Goal: Book appointment/travel/reservation

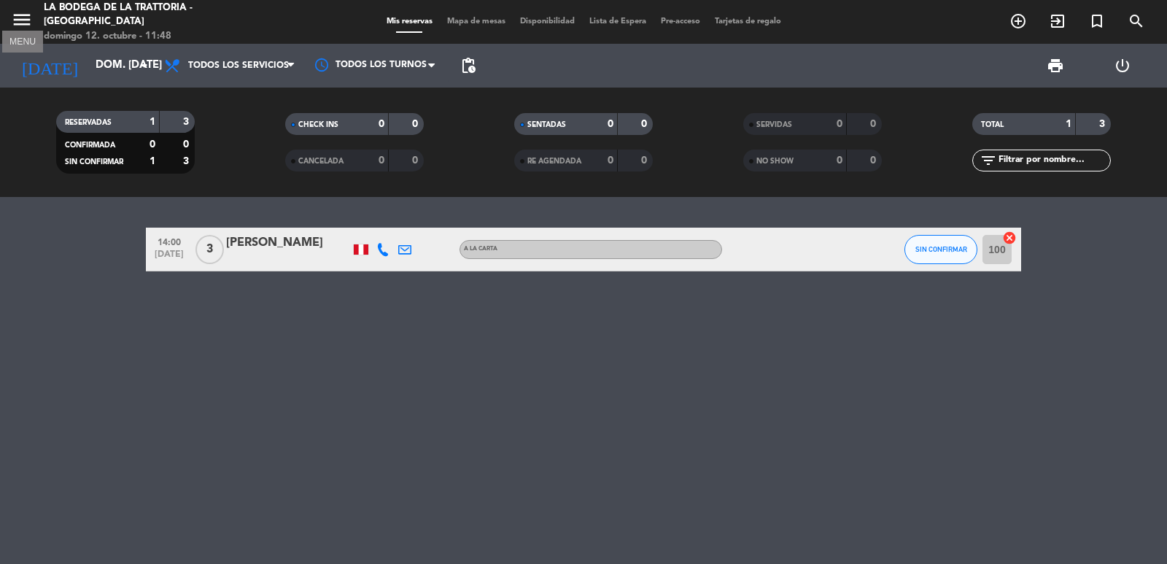
drag, startPoint x: 20, startPoint y: 16, endPoint x: 17, endPoint y: 24, distance: 8.3
click at [17, 17] on icon "menu" at bounding box center [22, 20] width 22 height 22
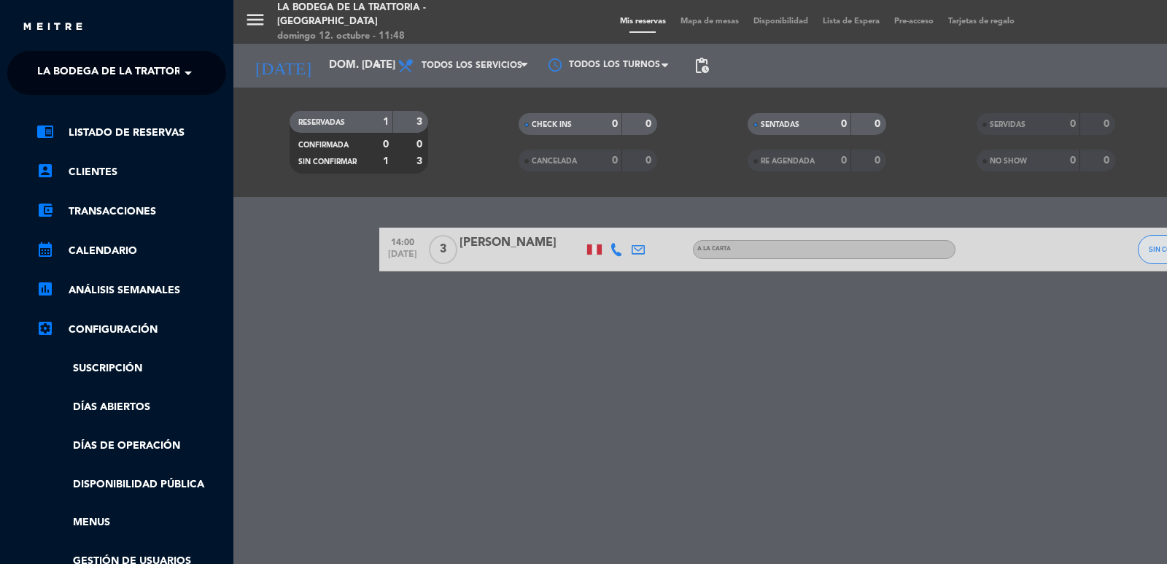
click at [38, 63] on span "La Bodega de la Trattoria - [GEOGRAPHIC_DATA]" at bounding box center [172, 73] width 271 height 31
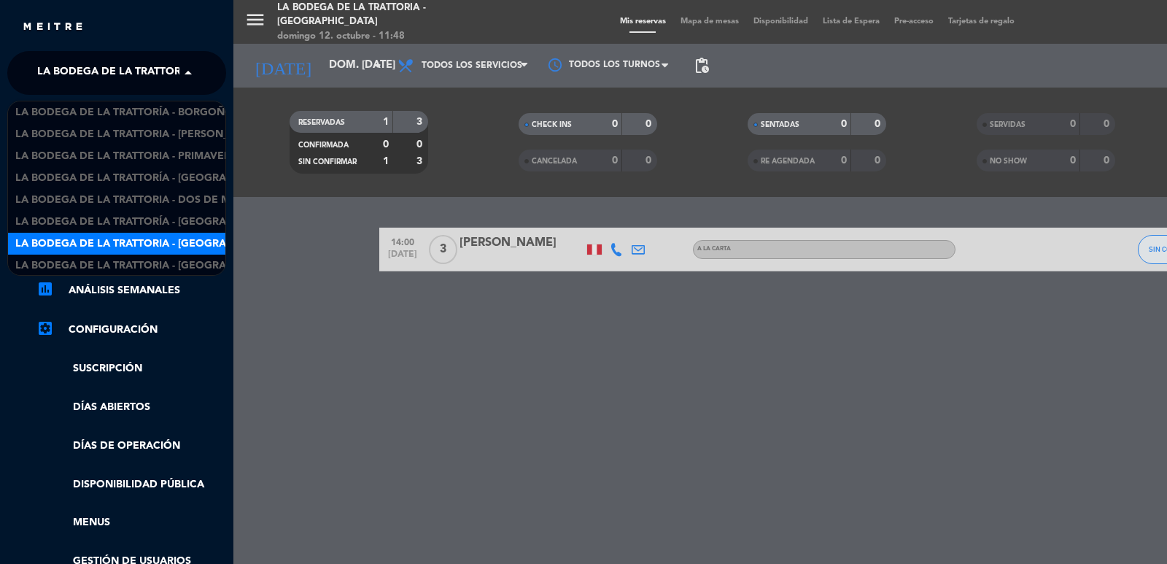
scroll to position [23, 0]
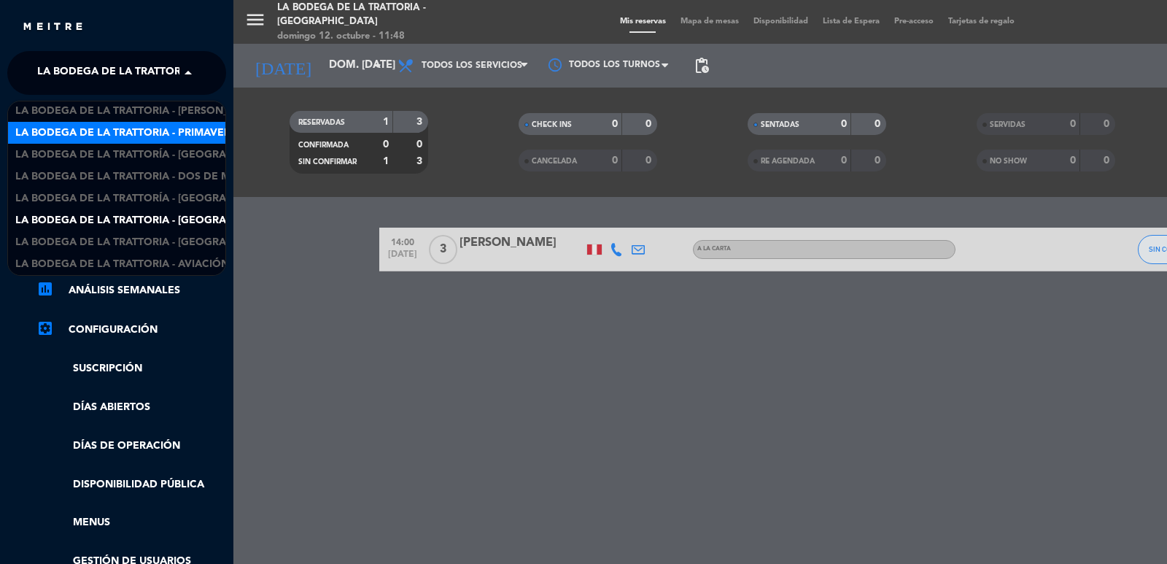
click at [167, 125] on span "La Bodega de la Trattoria - Primavera" at bounding box center [126, 133] width 222 height 17
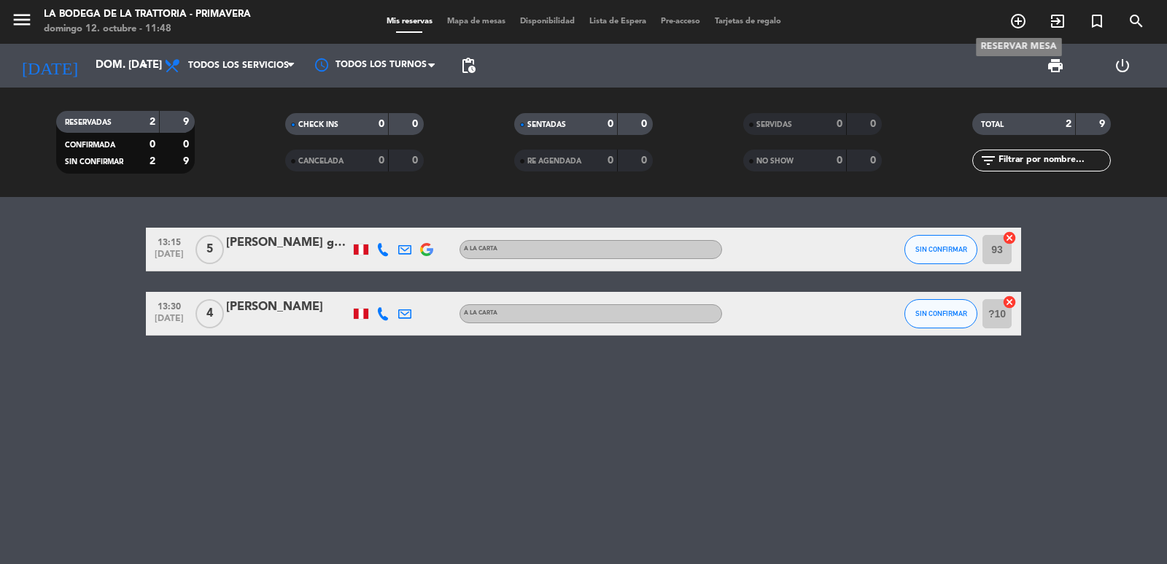
click at [1012, 23] on icon "add_circle_outline" at bounding box center [1017, 20] width 17 height 17
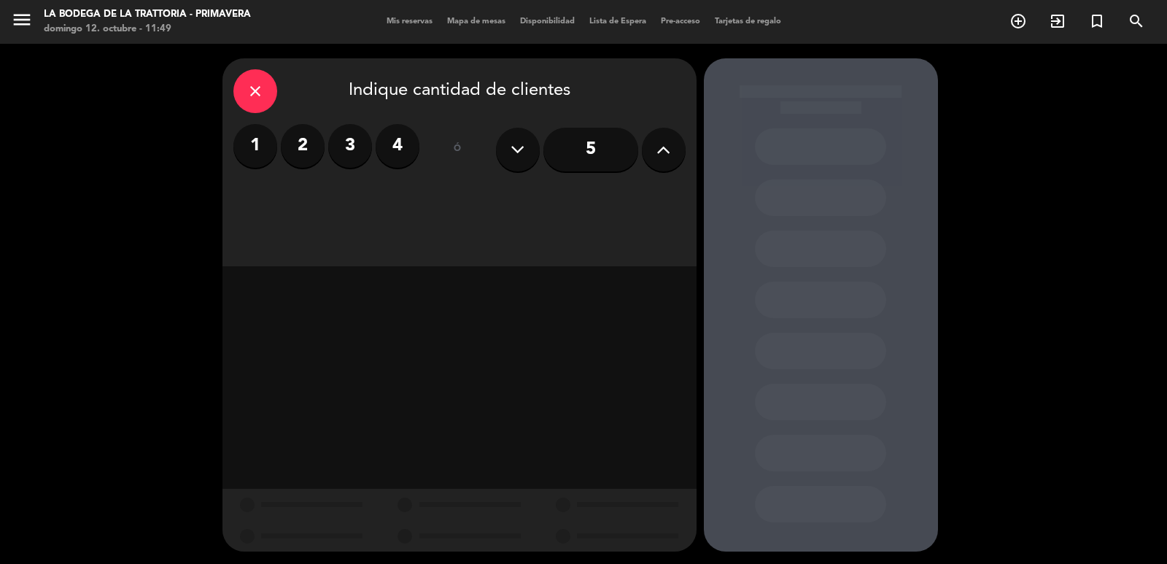
click at [650, 145] on button at bounding box center [664, 150] width 44 height 44
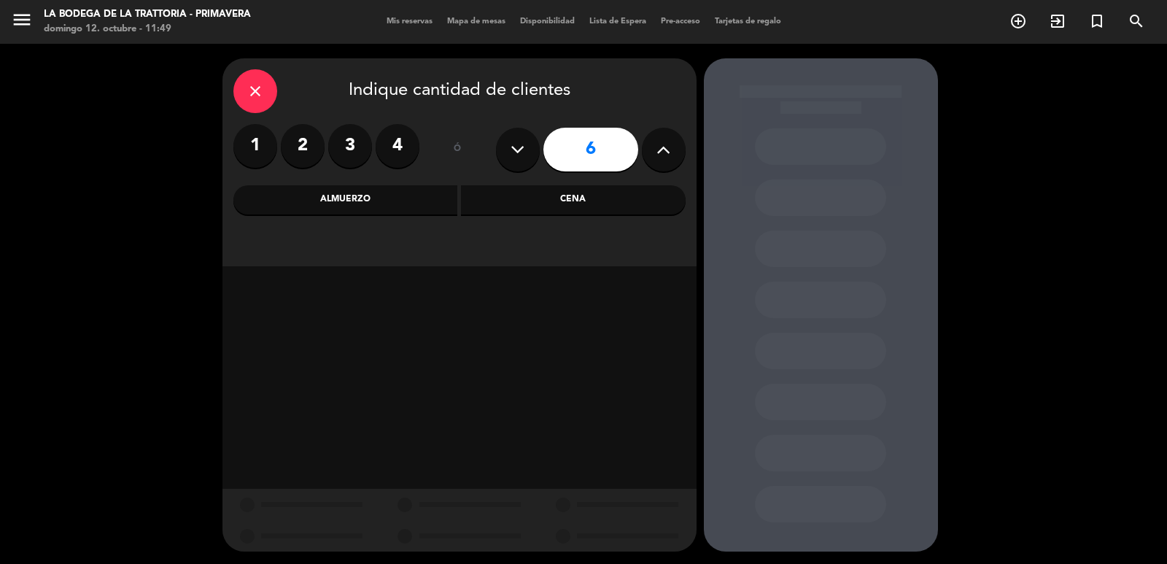
click at [666, 144] on icon at bounding box center [663, 150] width 14 height 22
type input "9"
click at [364, 204] on div "Almuerzo" at bounding box center [345, 199] width 225 height 29
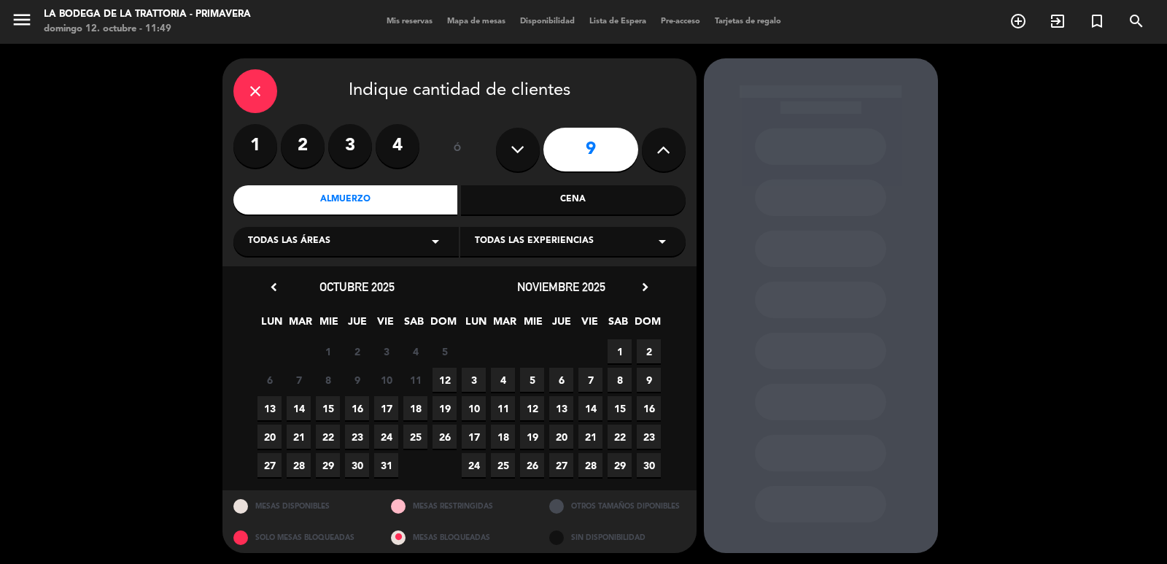
click at [446, 374] on span "12" at bounding box center [444, 379] width 24 height 24
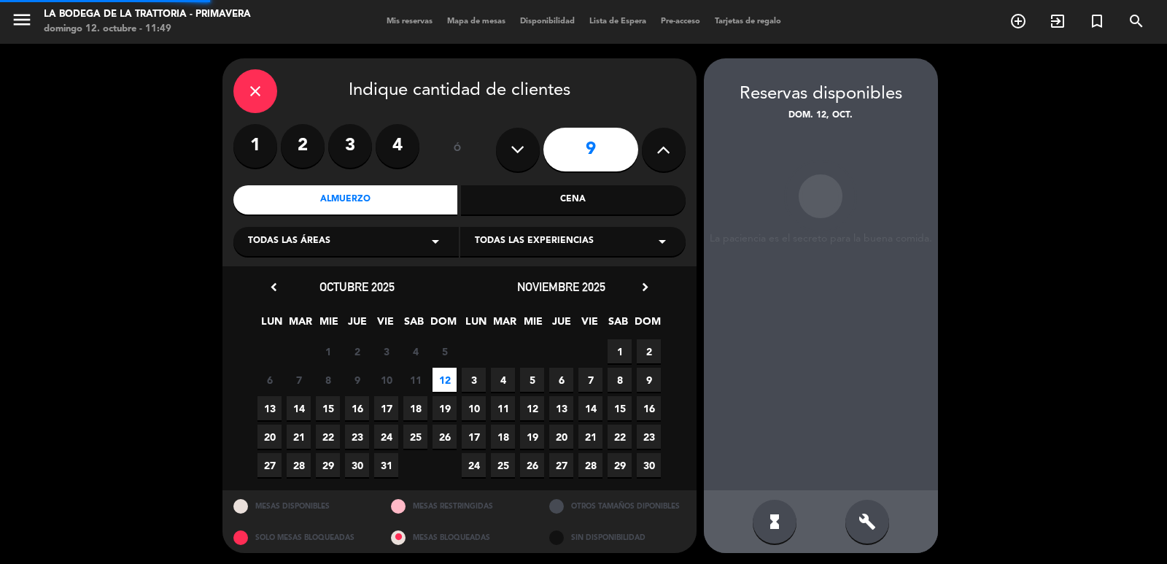
scroll to position [3, 0]
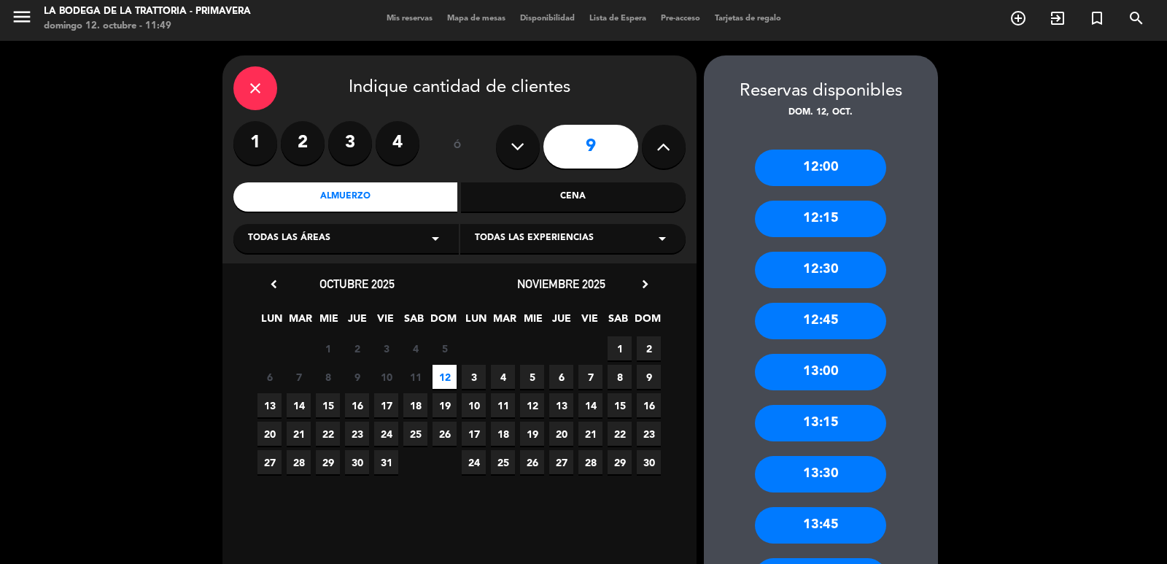
click at [817, 471] on div "13:30" at bounding box center [820, 474] width 131 height 36
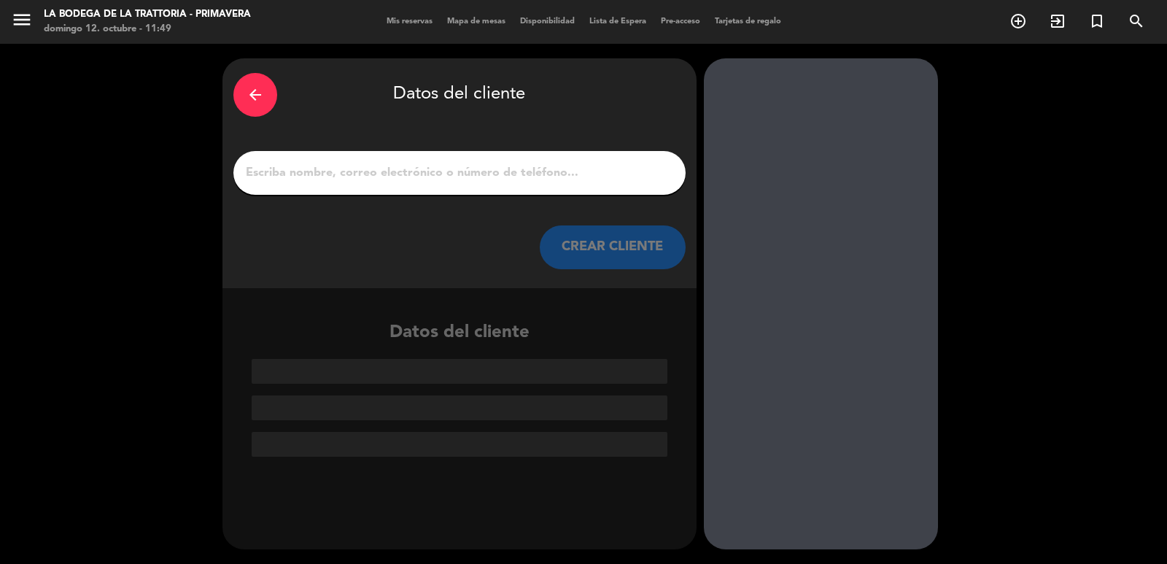
click at [389, 173] on input "1" at bounding box center [459, 173] width 430 height 20
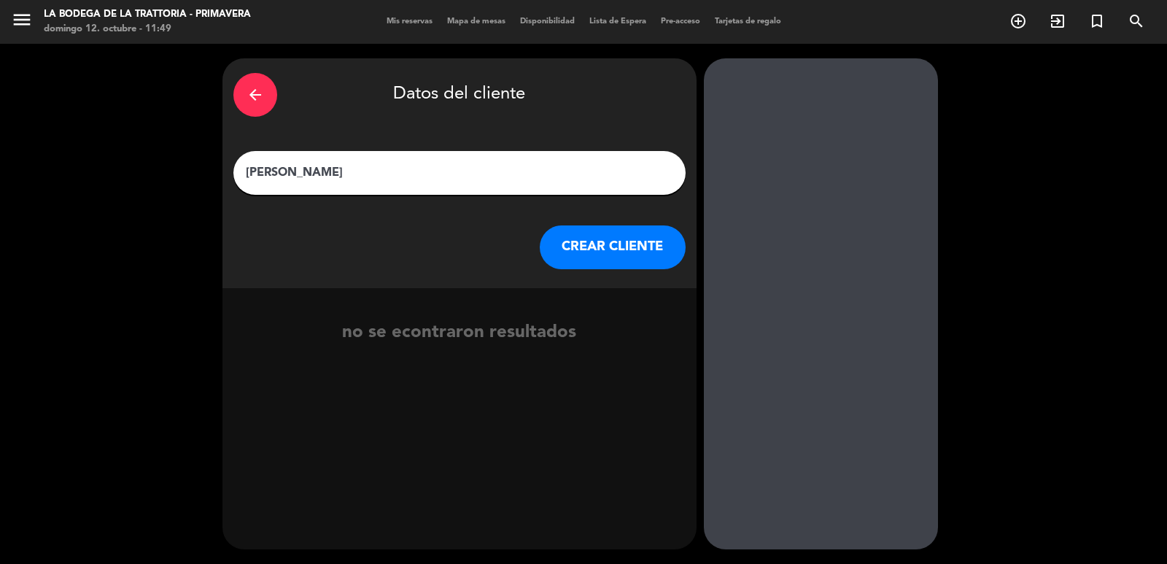
type input "[PERSON_NAME]"
click at [578, 247] on button "CREAR CLIENTE" at bounding box center [613, 247] width 146 height 44
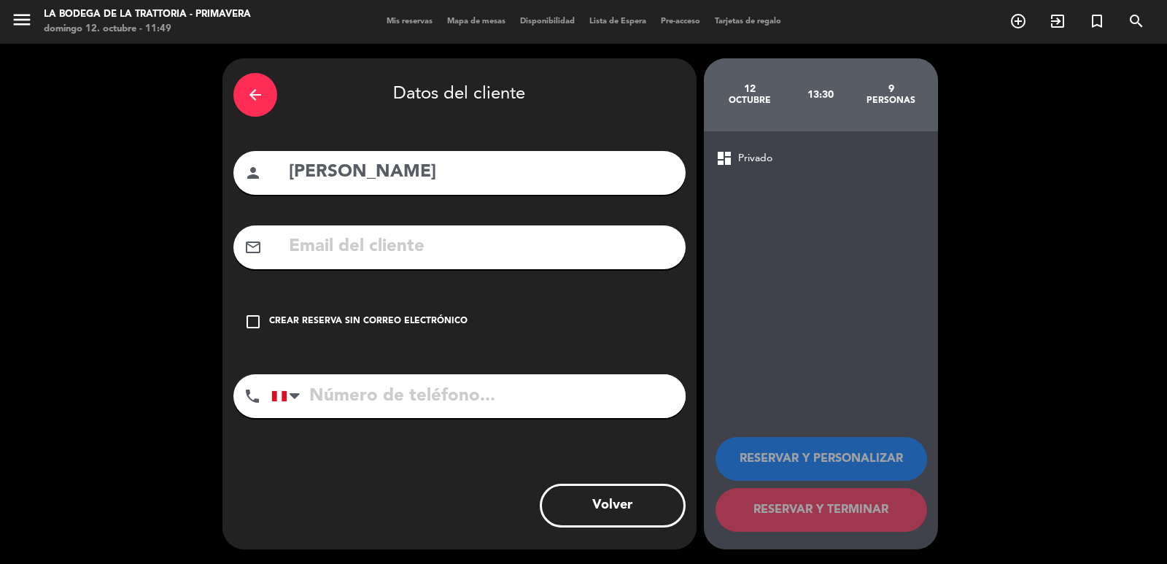
click at [248, 325] on icon "check_box_outline_blank" at bounding box center [252, 321] width 17 height 17
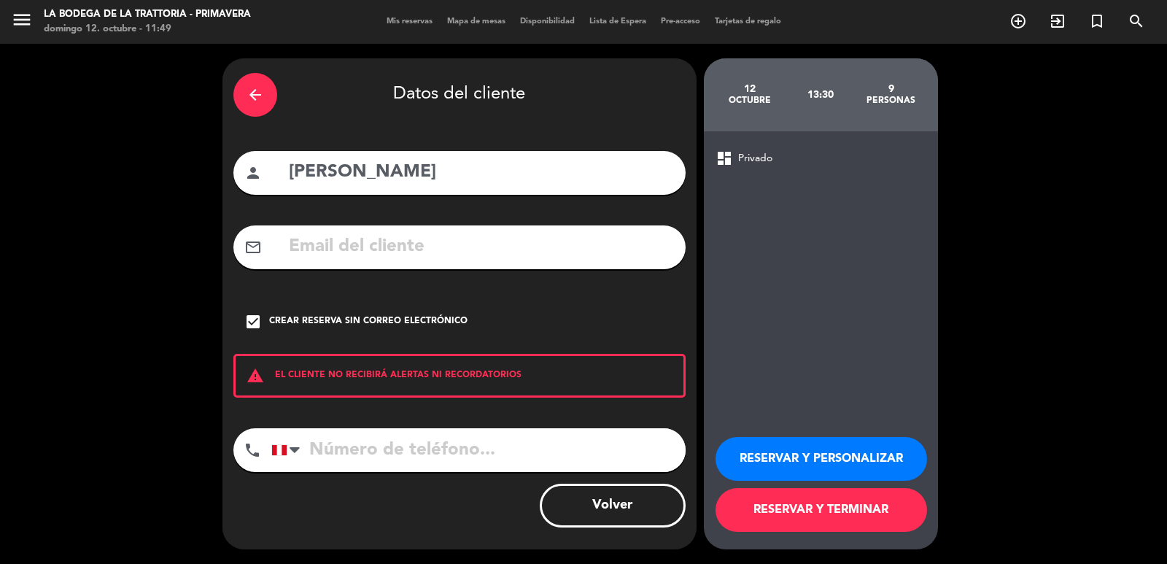
click at [348, 444] on input "tel" at bounding box center [478, 450] width 414 height 44
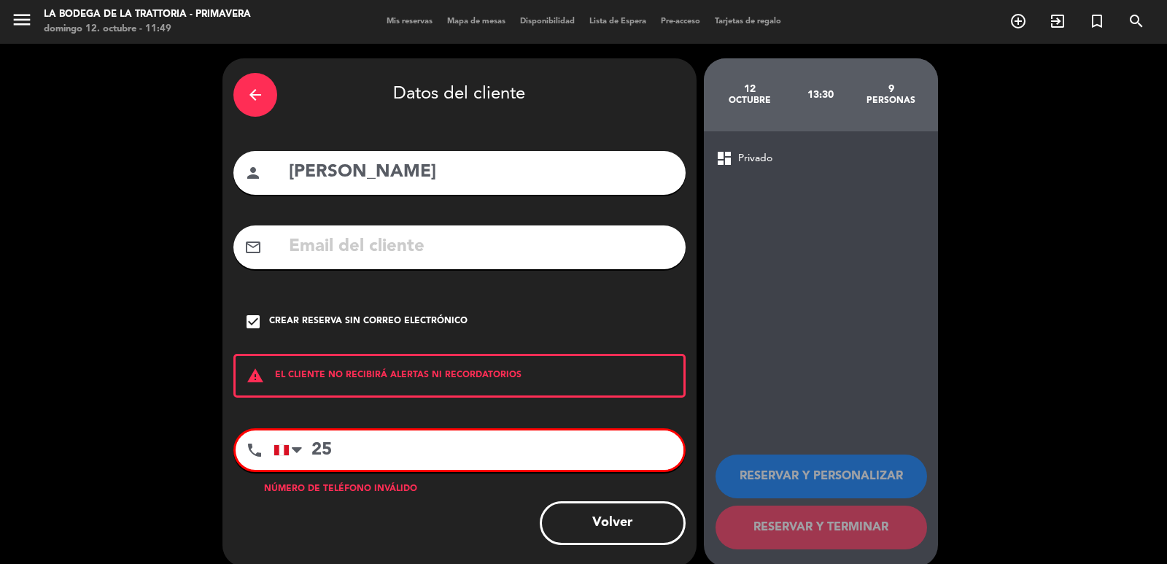
type input "2"
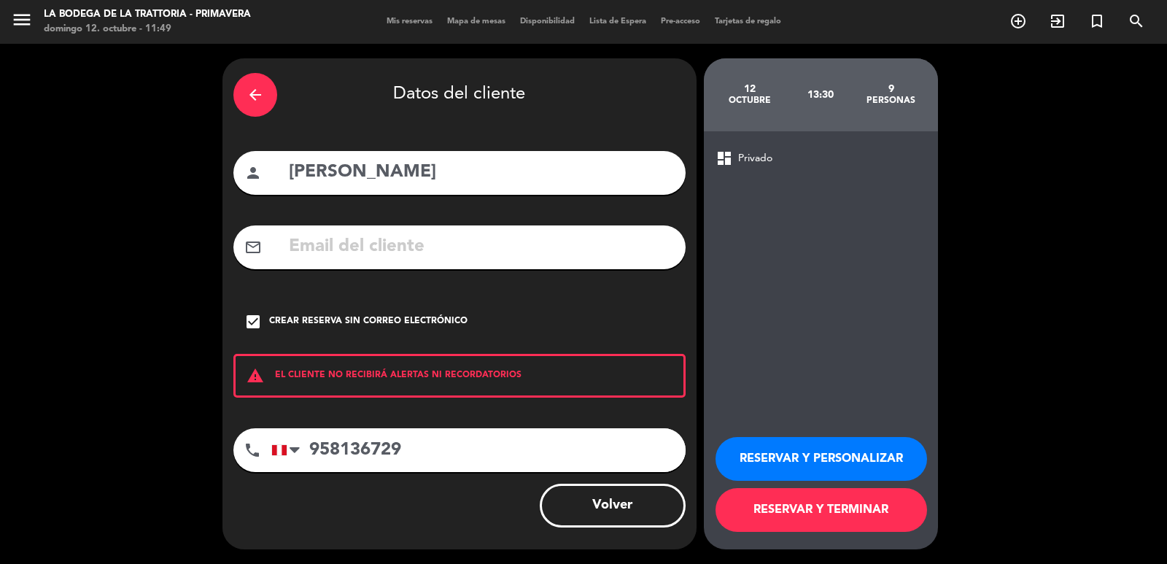
type input "958136729"
click at [827, 516] on button "RESERVAR Y TERMINAR" at bounding box center [820, 510] width 211 height 44
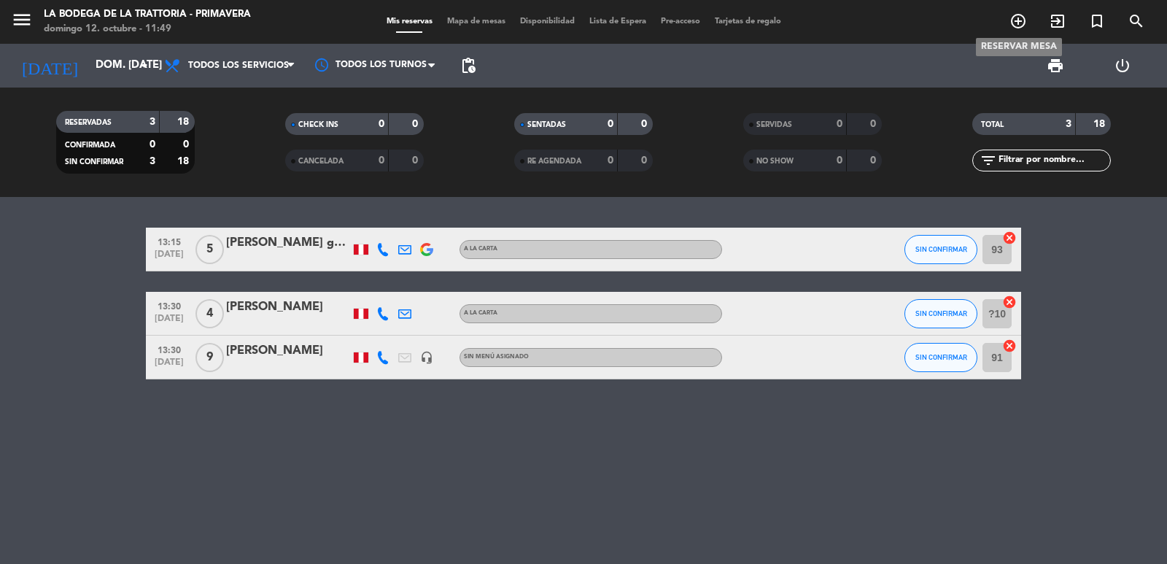
click at [1018, 16] on icon "add_circle_outline" at bounding box center [1017, 20] width 17 height 17
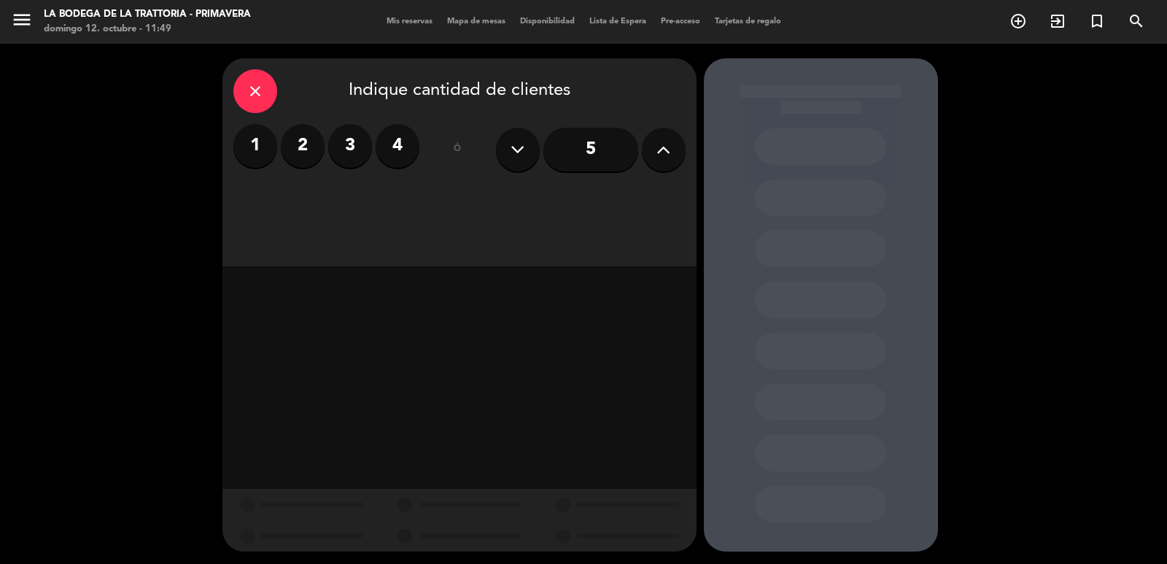
click at [666, 146] on icon at bounding box center [663, 150] width 14 height 22
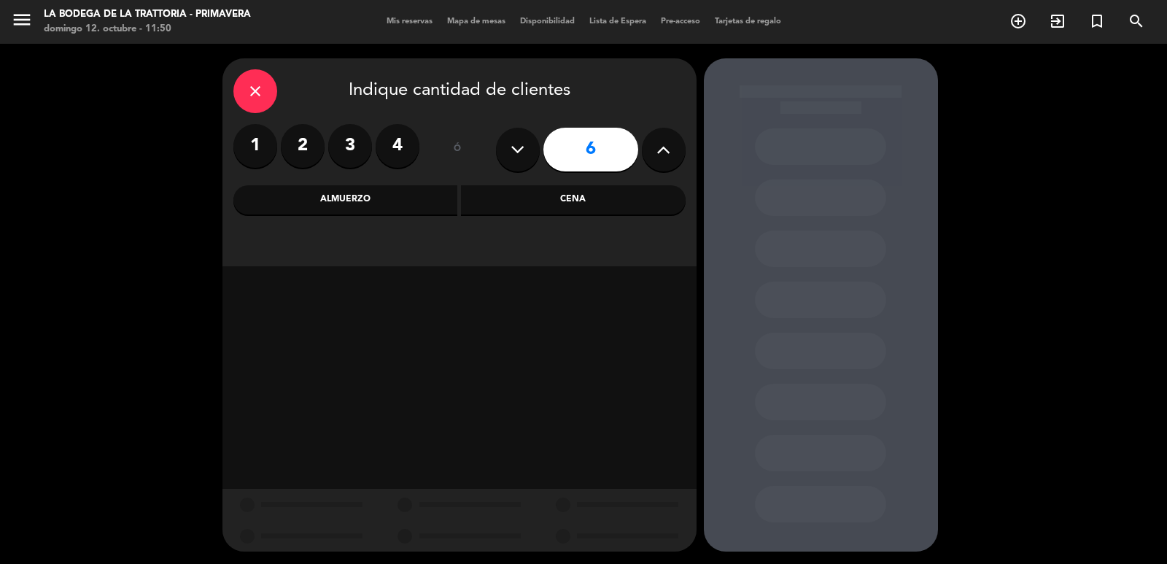
click at [646, 147] on button at bounding box center [664, 150] width 44 height 44
click at [658, 147] on icon at bounding box center [663, 150] width 14 height 22
type input "9"
click at [384, 200] on div "Almuerzo" at bounding box center [345, 199] width 225 height 29
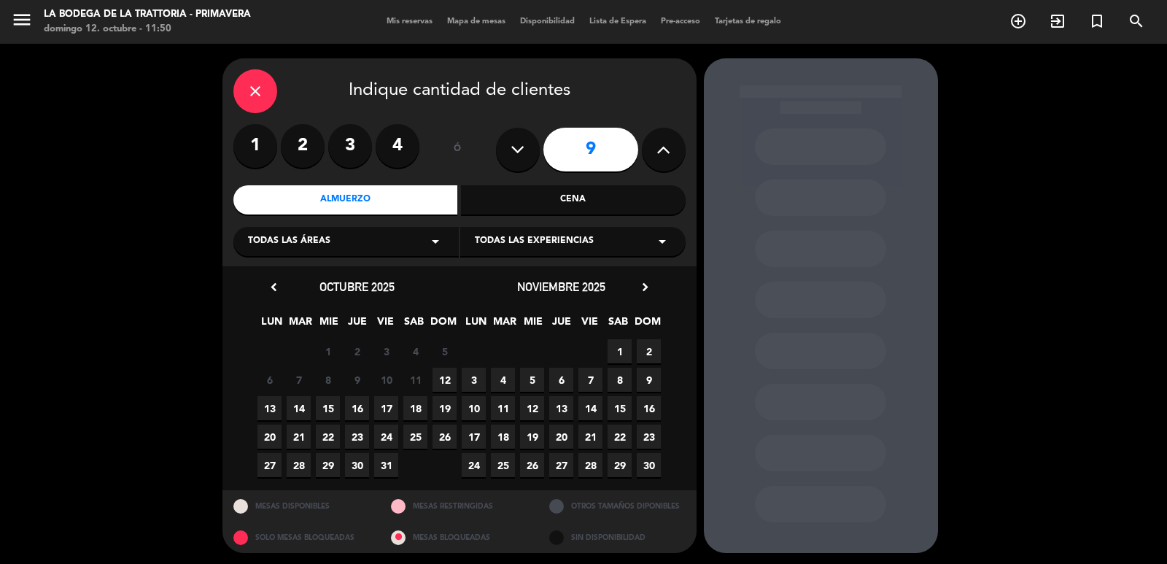
click at [445, 382] on span "12" at bounding box center [444, 379] width 24 height 24
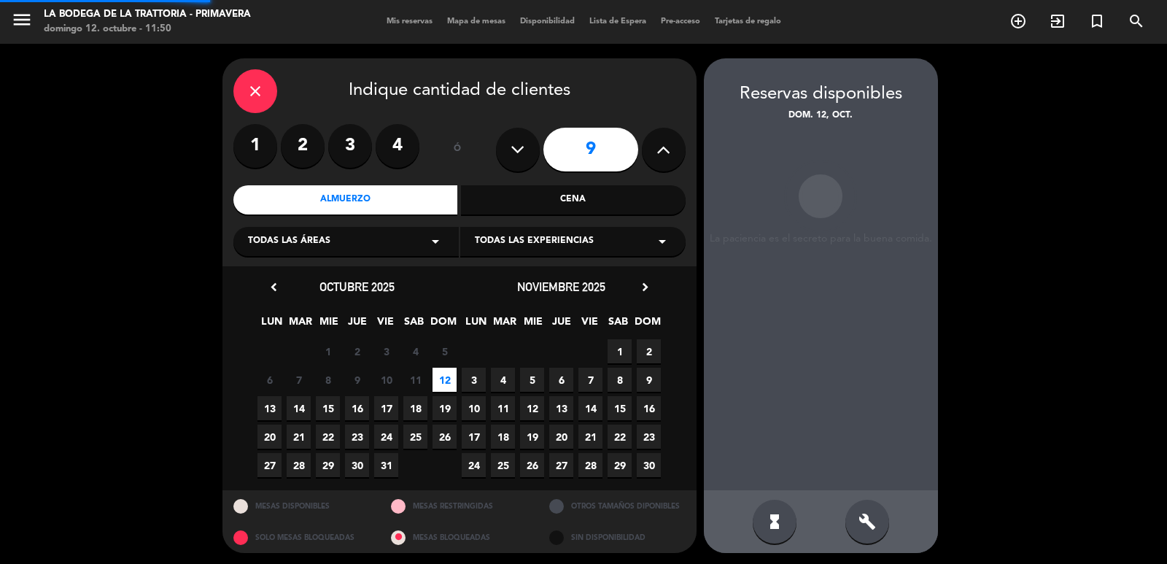
scroll to position [3, 0]
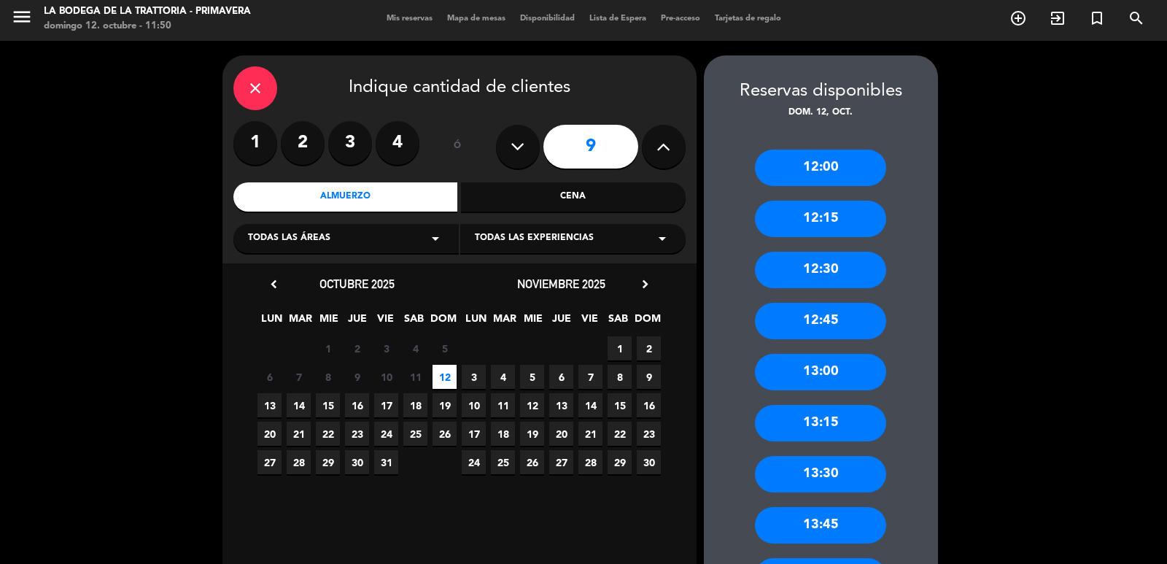
click at [852, 416] on div "13:15" at bounding box center [820, 423] width 131 height 36
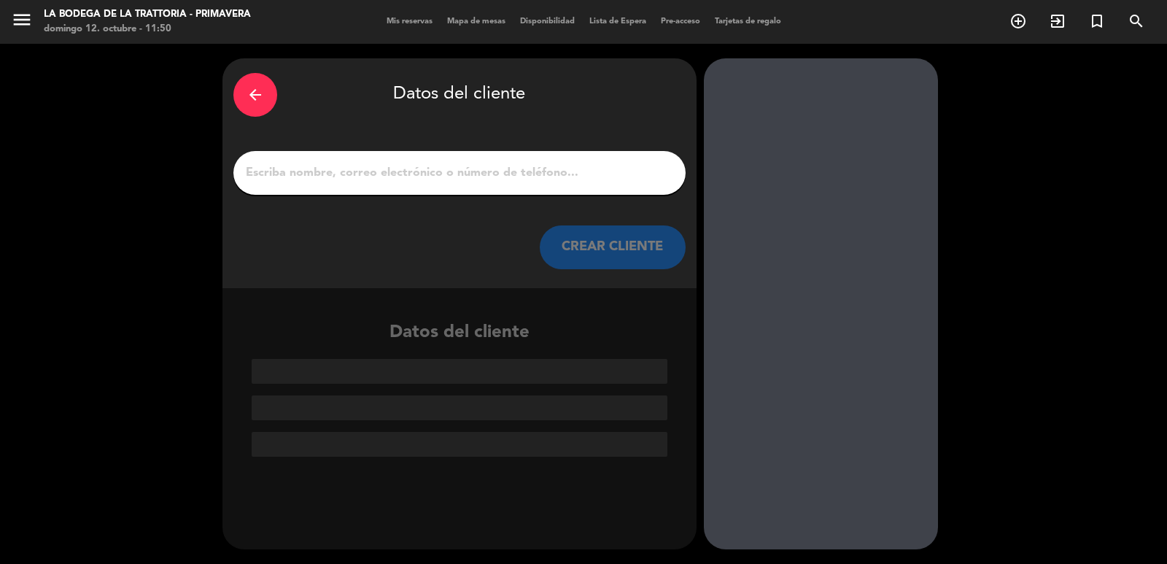
click at [498, 179] on input "1" at bounding box center [459, 173] width 430 height 20
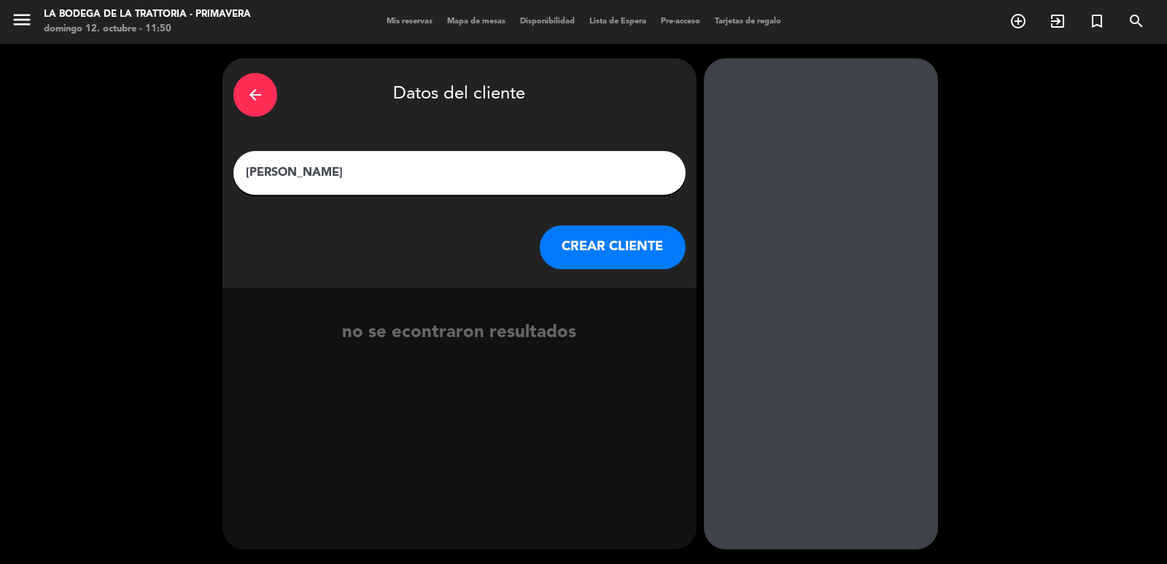
type input "[PERSON_NAME]"
click at [599, 246] on button "CREAR CLIENTE" at bounding box center [613, 247] width 146 height 44
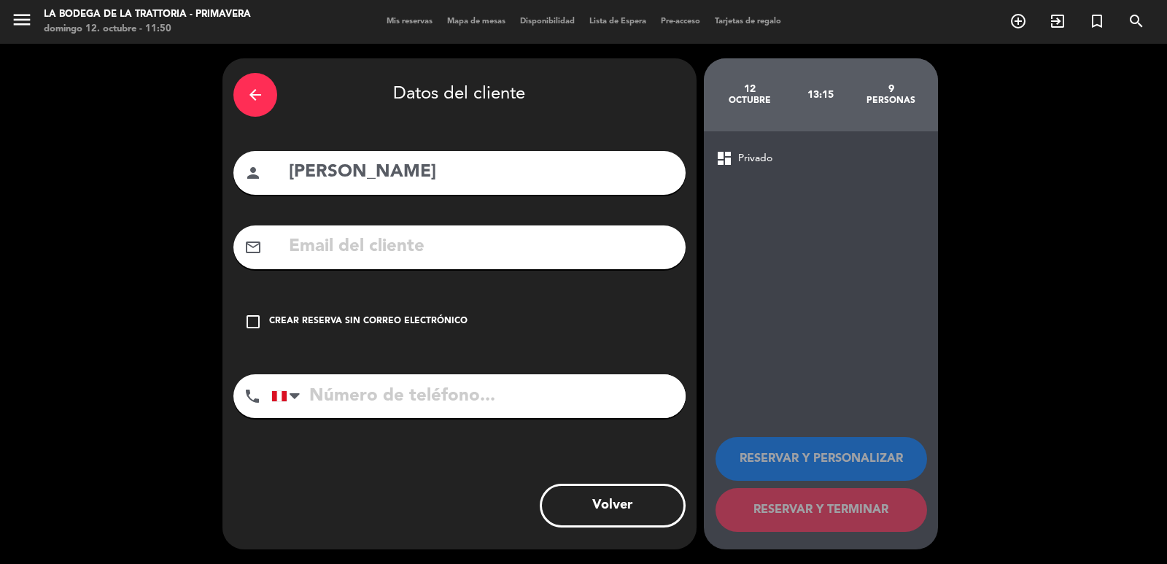
click at [252, 322] on icon "check_box_outline_blank" at bounding box center [252, 321] width 17 height 17
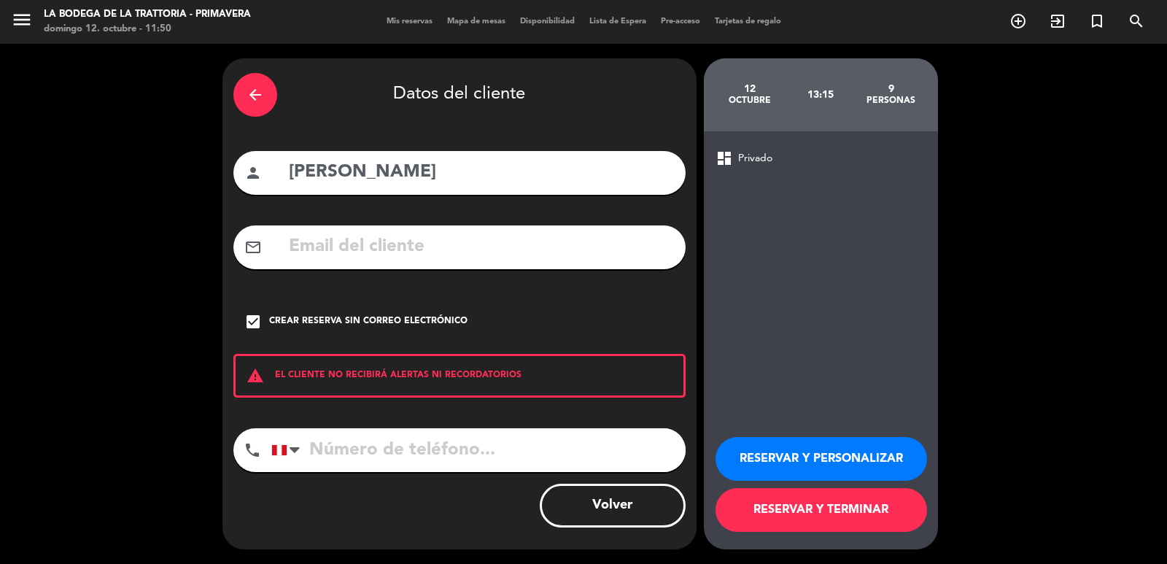
click at [359, 448] on input "tel" at bounding box center [478, 450] width 414 height 44
type input "916375813"
click at [795, 511] on button "RESERVAR Y TERMINAR" at bounding box center [820, 510] width 211 height 44
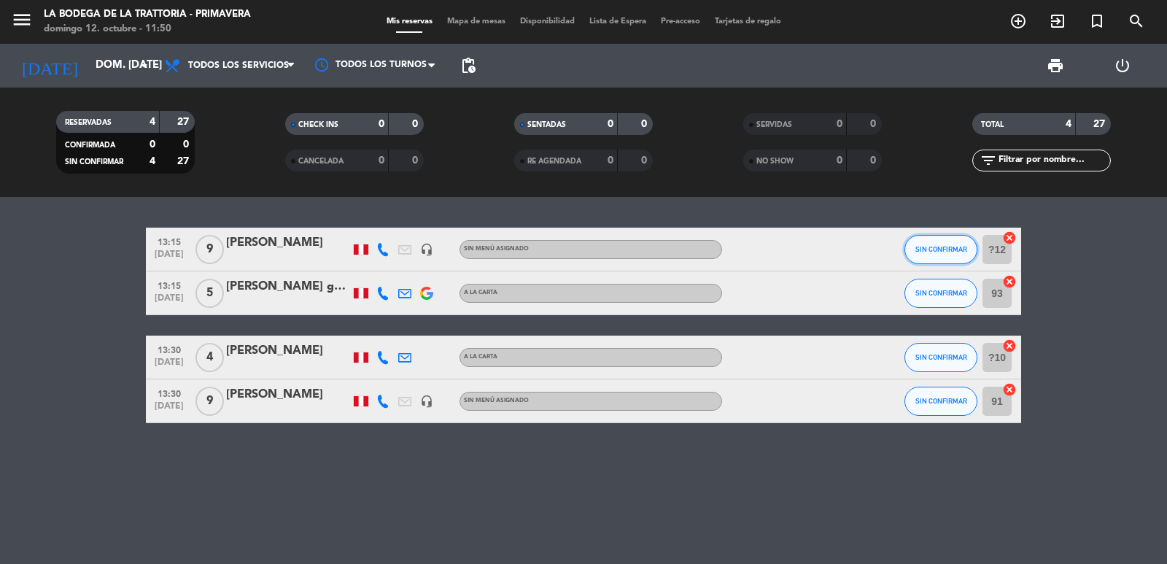
click at [953, 257] on button "SIN CONFIRMAR" at bounding box center [940, 249] width 73 height 29
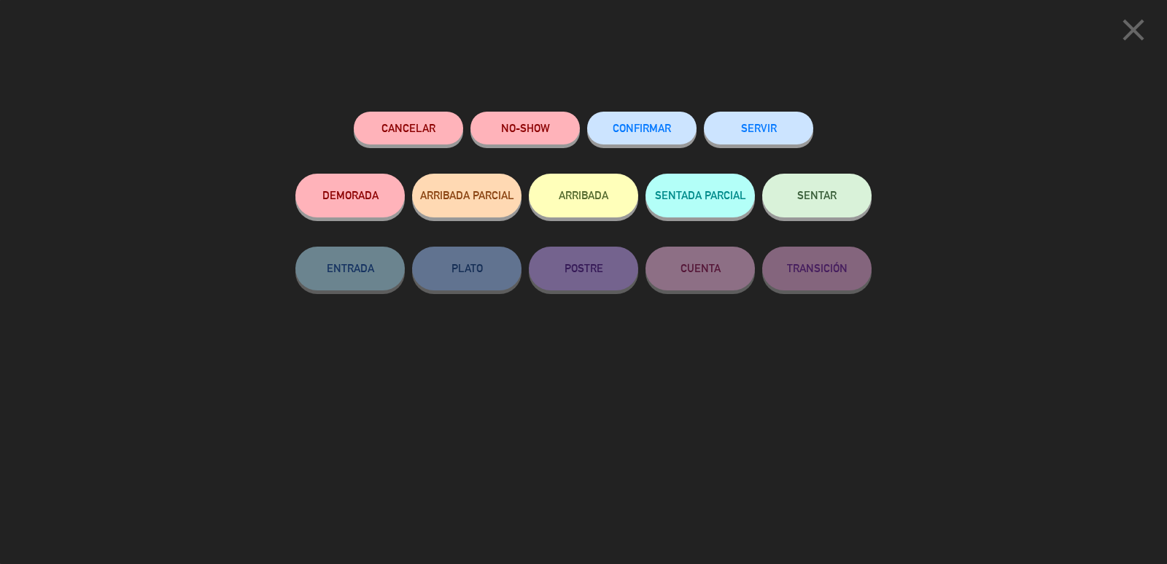
click at [429, 129] on button "Cancelar" at bounding box center [408, 128] width 109 height 33
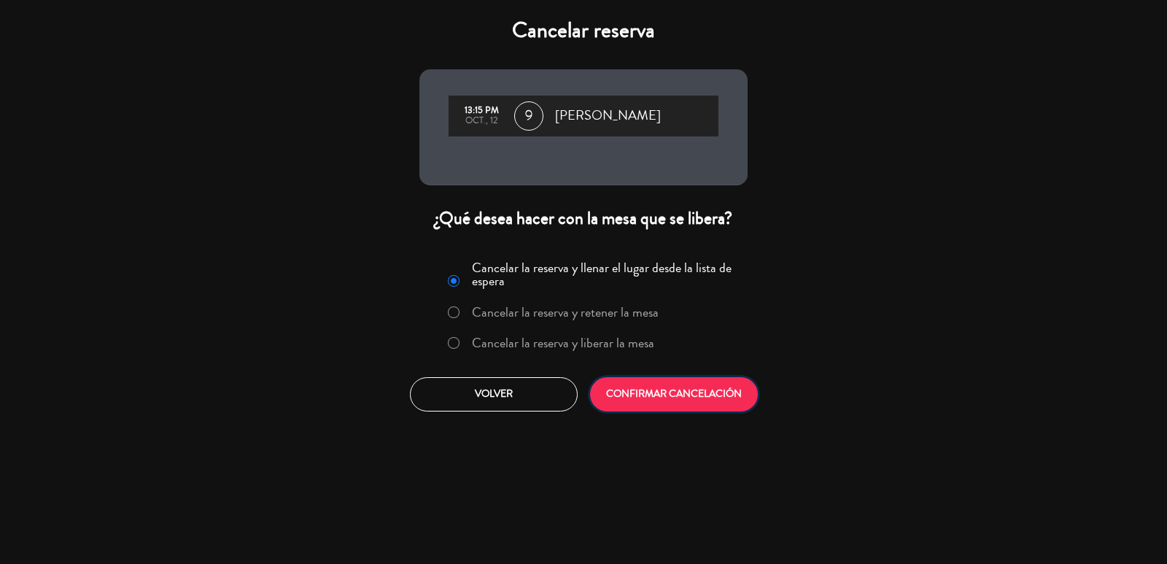
click at [694, 405] on button "CONFIRMAR CANCELACIÓN" at bounding box center [674, 394] width 168 height 34
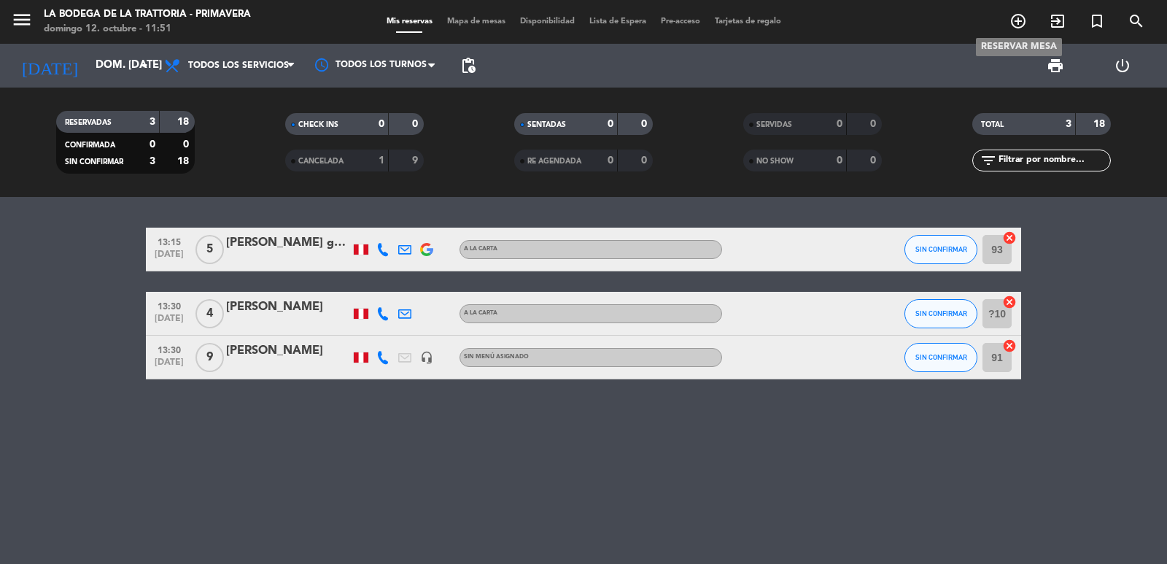
click at [1016, 20] on icon "add_circle_outline" at bounding box center [1017, 20] width 17 height 17
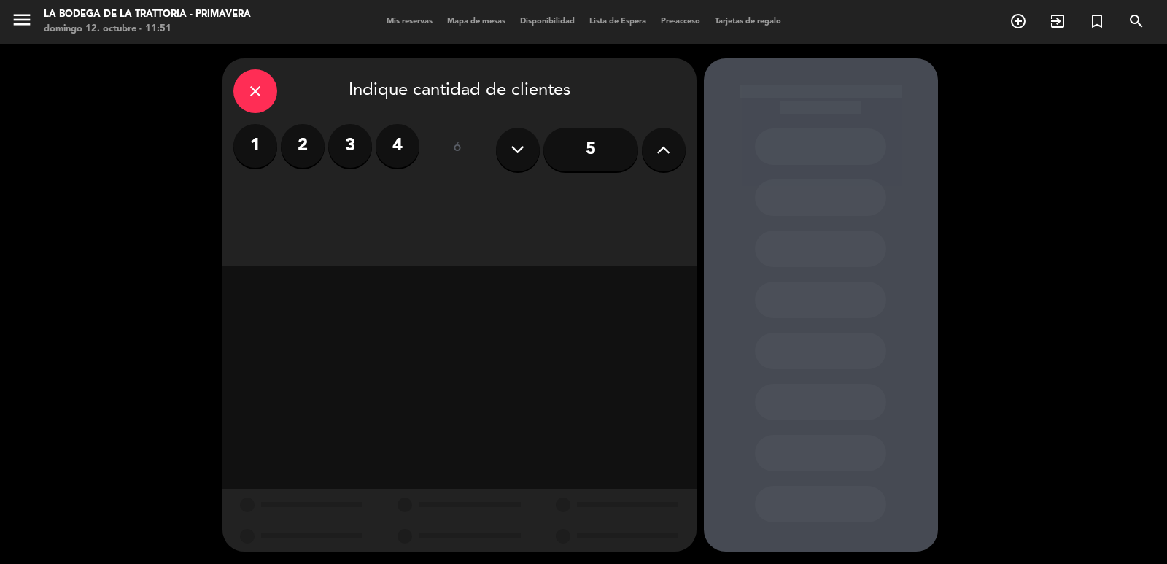
click at [659, 147] on icon at bounding box center [663, 150] width 14 height 22
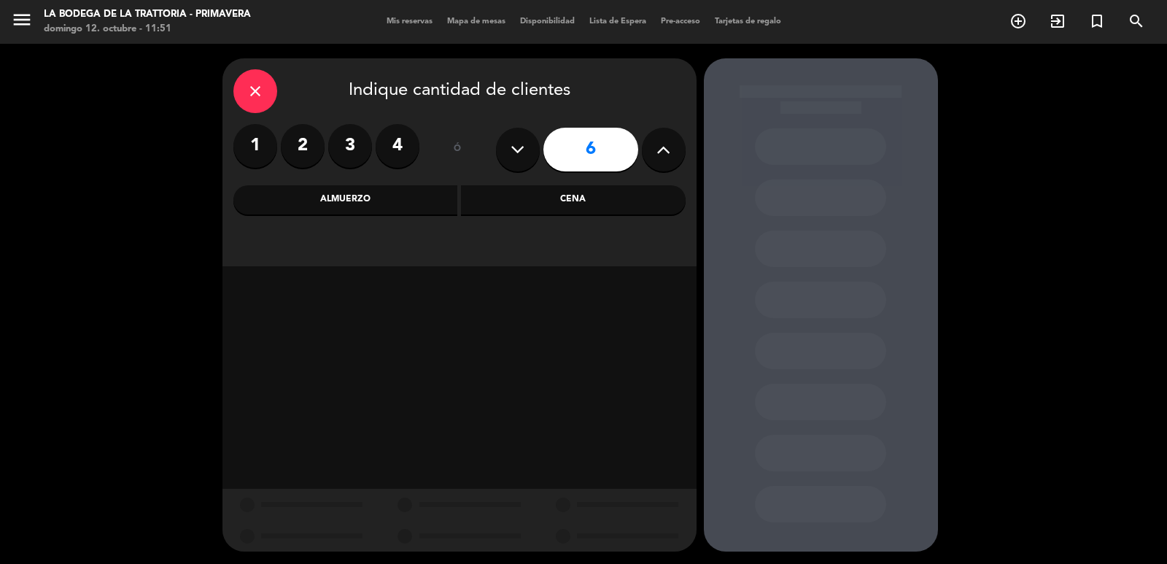
click at [659, 147] on icon at bounding box center [663, 150] width 14 height 22
type input "9"
click at [388, 198] on div "Almuerzo" at bounding box center [345, 199] width 225 height 29
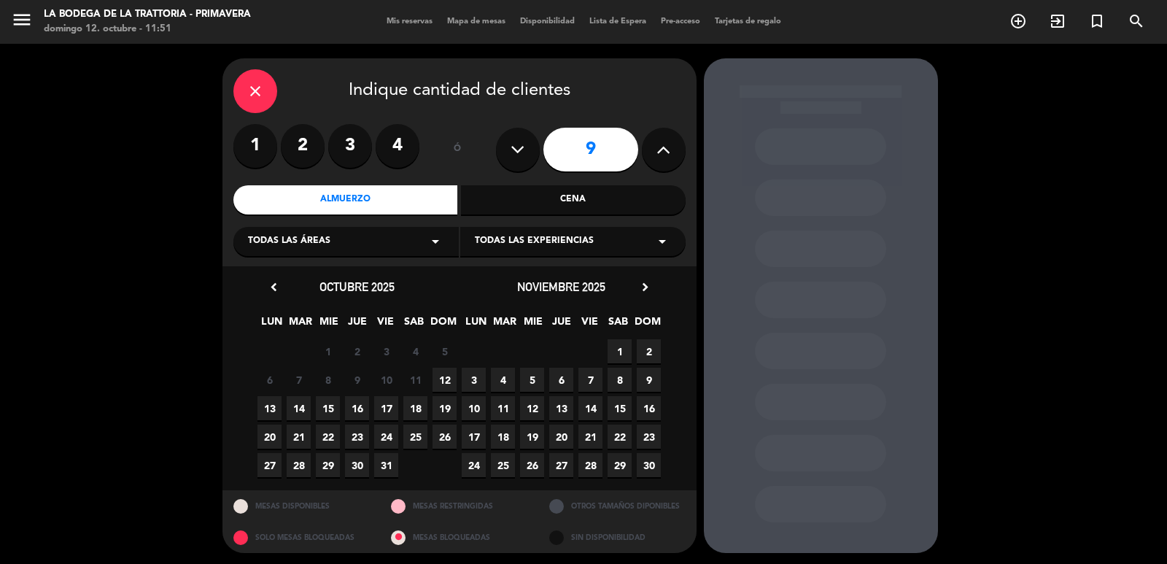
click at [446, 372] on span "12" at bounding box center [444, 379] width 24 height 24
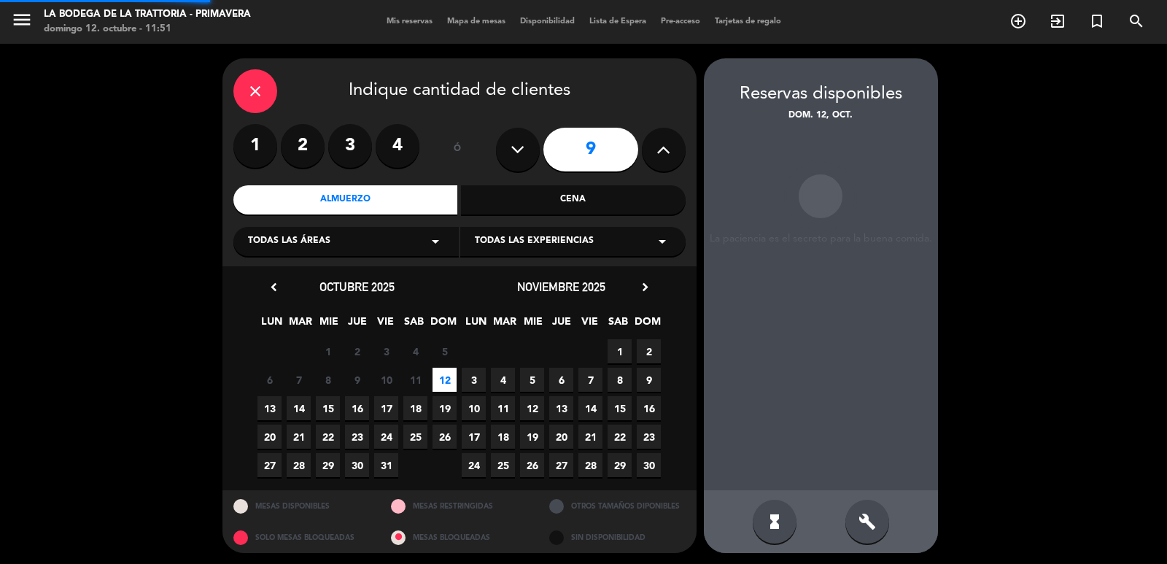
scroll to position [3, 0]
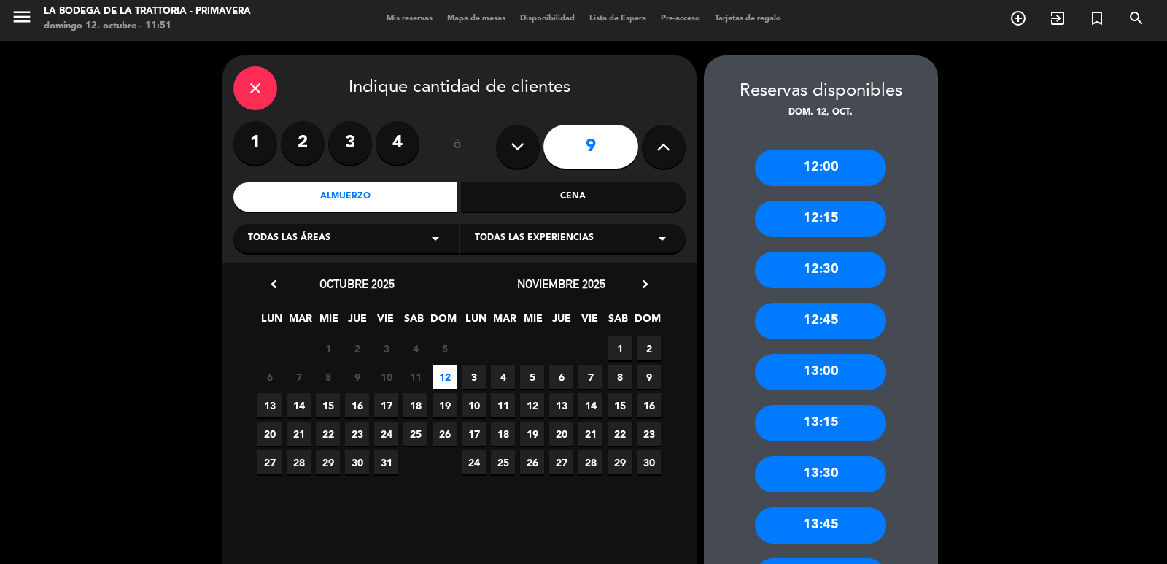
click at [838, 378] on div "13:00" at bounding box center [820, 372] width 131 height 36
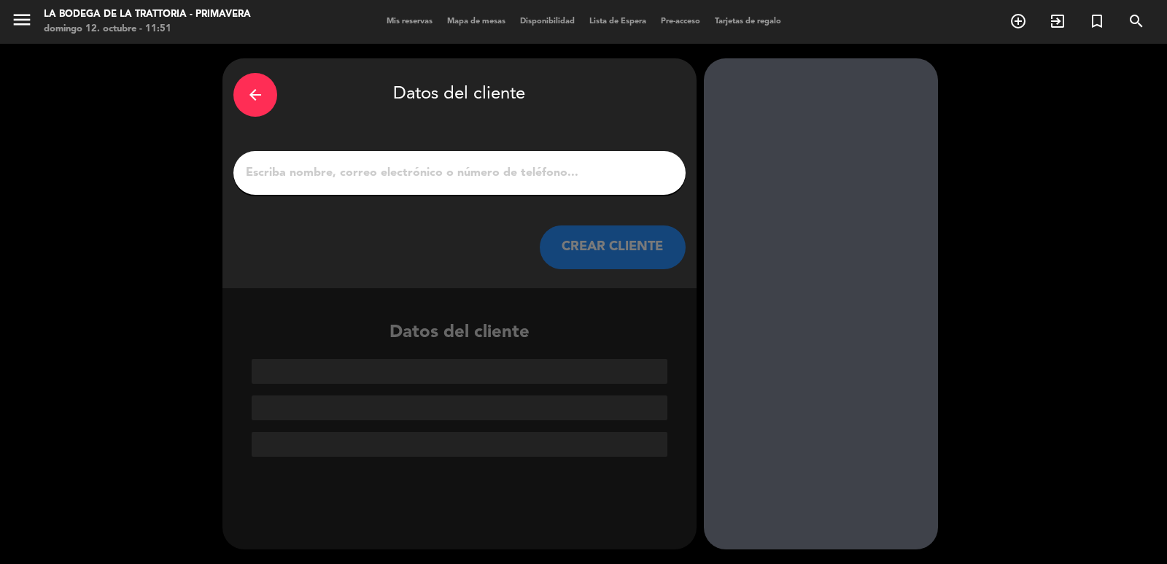
scroll to position [0, 0]
click at [423, 176] on input "1" at bounding box center [459, 173] width 430 height 20
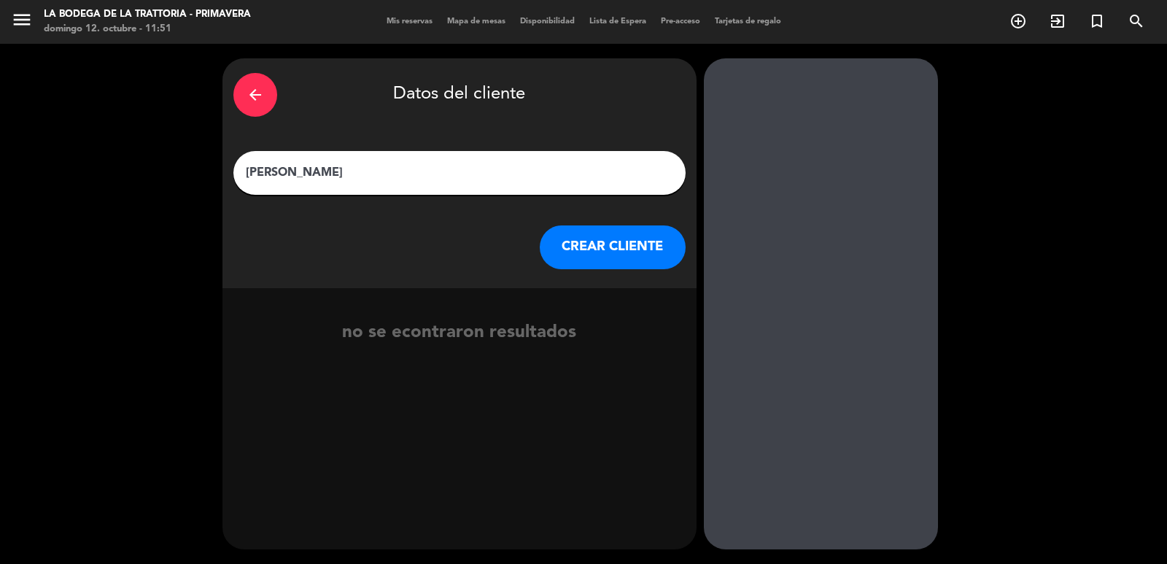
type input "[PERSON_NAME]"
click at [611, 248] on button "CREAR CLIENTE" at bounding box center [613, 247] width 146 height 44
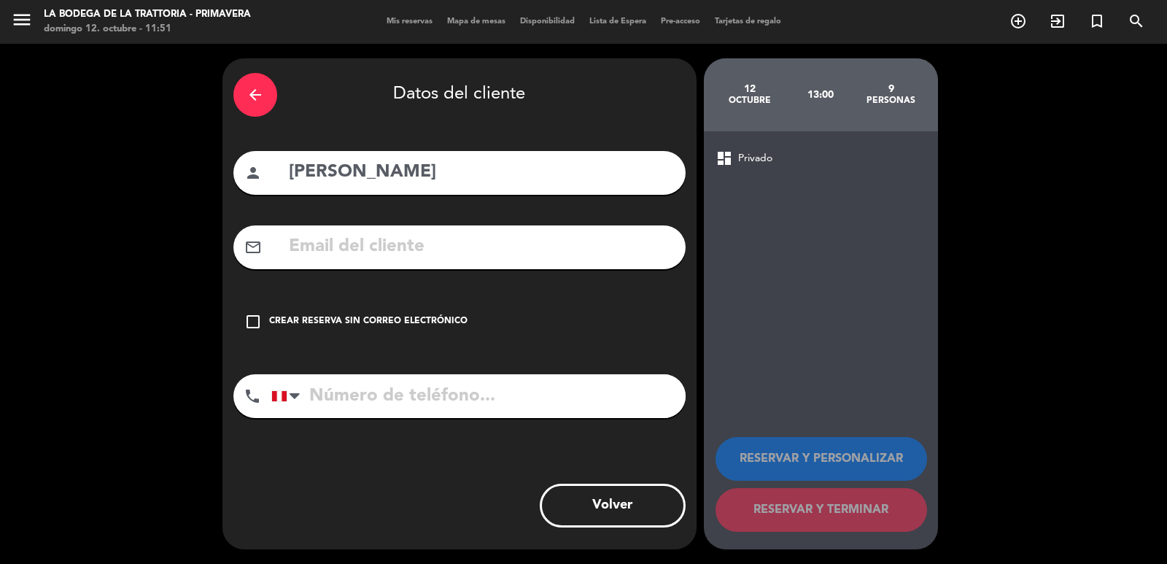
click at [262, 323] on div "check_box_outline_blank Crear reserva sin correo electrónico" at bounding box center [459, 322] width 452 height 44
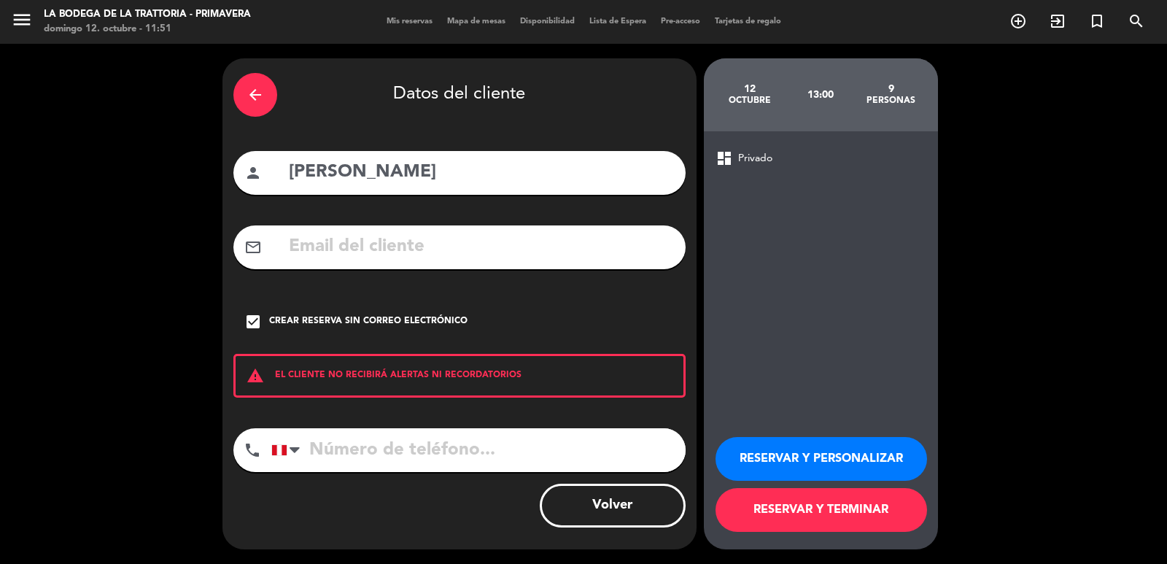
click at [412, 442] on input "tel" at bounding box center [478, 450] width 414 height 44
type input "934521672"
click at [831, 517] on button "RESERVAR Y TERMINAR" at bounding box center [820, 510] width 211 height 44
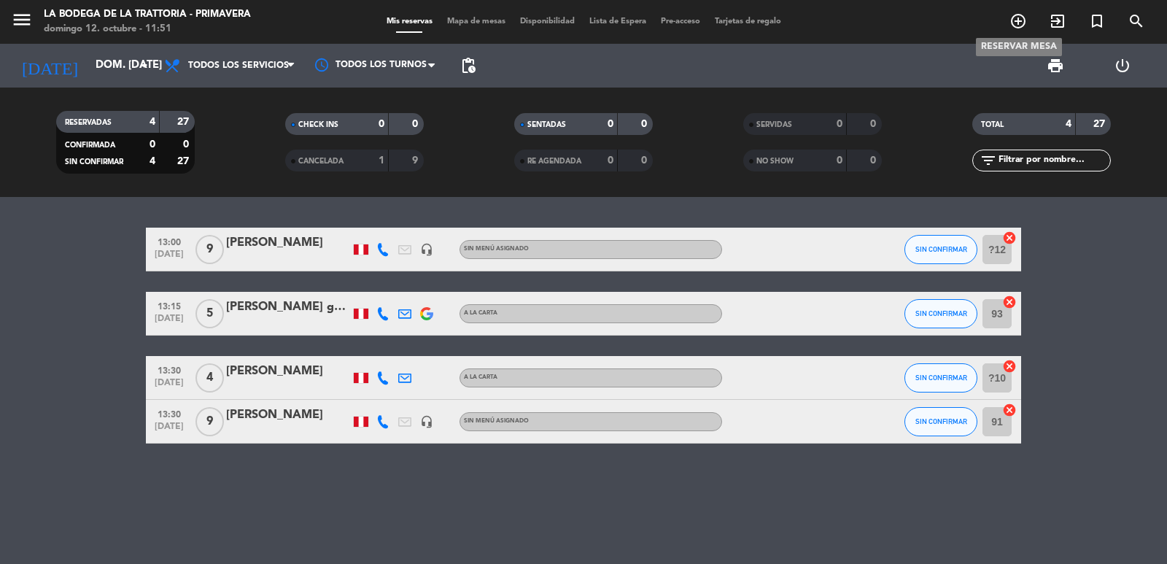
click at [1015, 19] on icon "add_circle_outline" at bounding box center [1017, 20] width 17 height 17
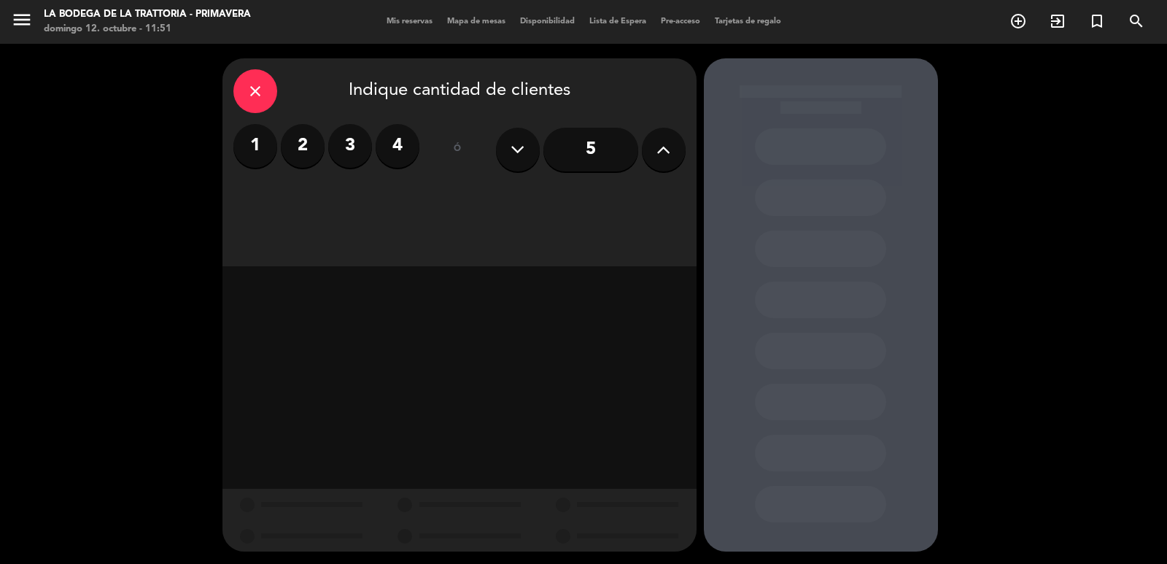
click at [650, 142] on button at bounding box center [664, 150] width 44 height 44
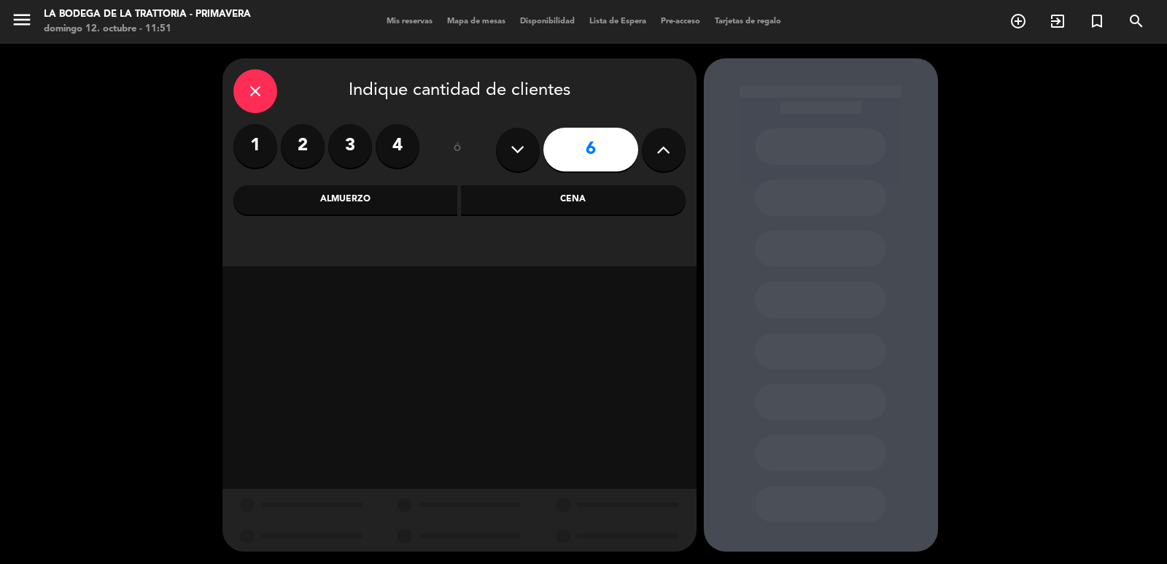
click at [659, 142] on icon at bounding box center [663, 150] width 14 height 22
type input "8"
click at [335, 199] on div "Almuerzo" at bounding box center [345, 199] width 225 height 29
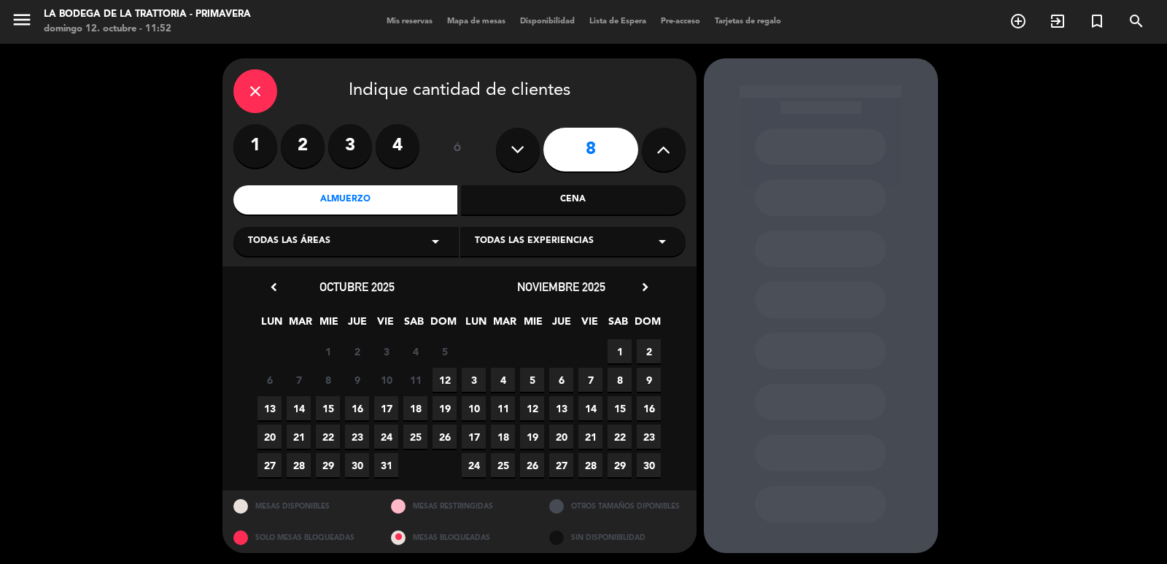
click at [439, 376] on span "12" at bounding box center [444, 379] width 24 height 24
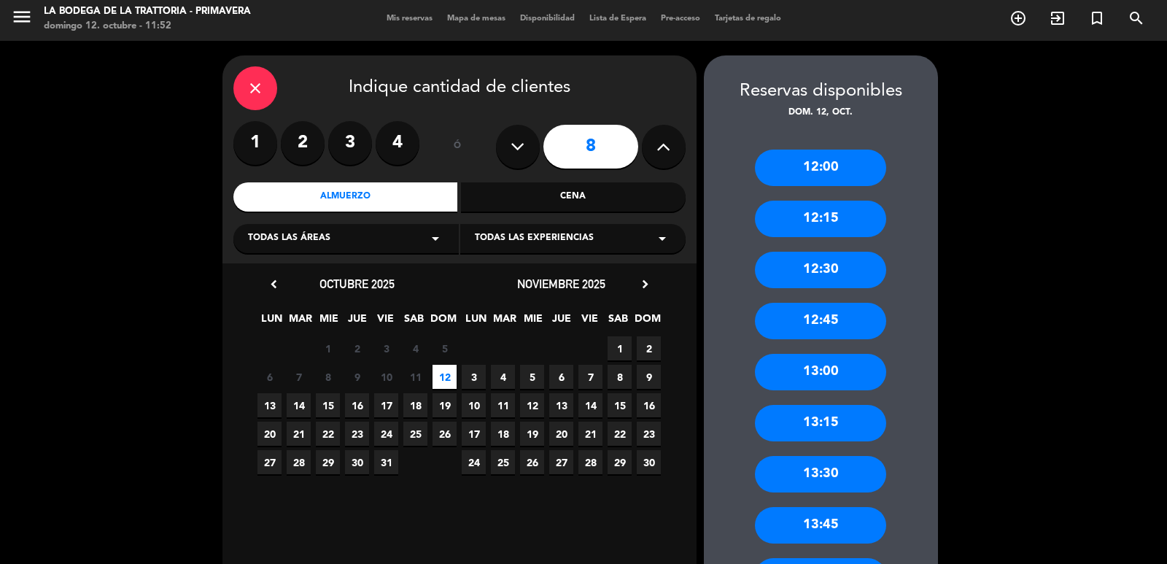
click at [829, 365] on div "13:00" at bounding box center [820, 372] width 131 height 36
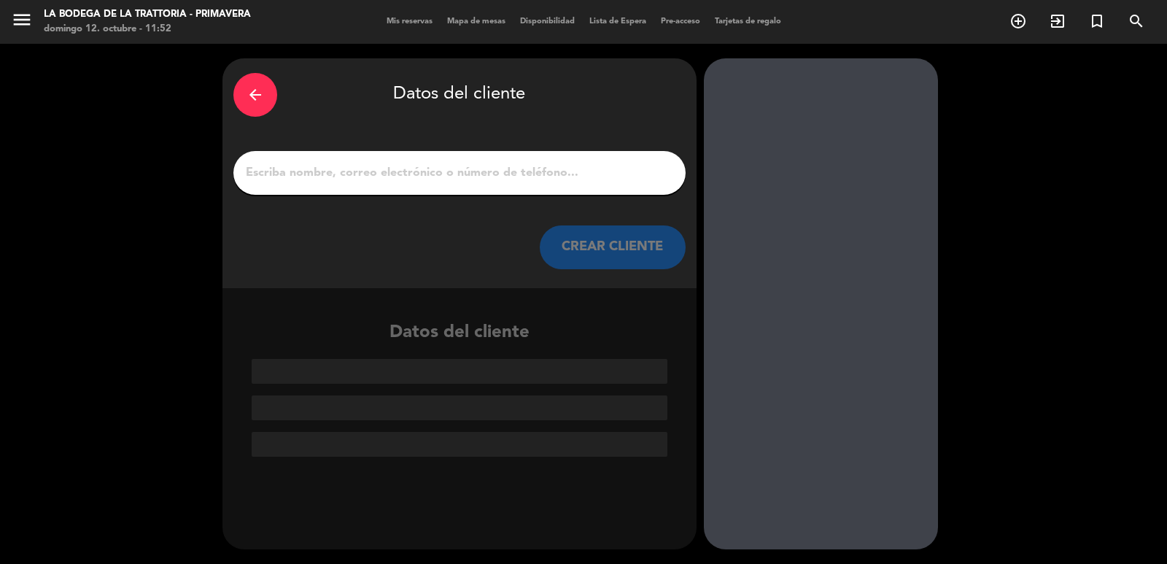
click at [427, 174] on input "1" at bounding box center [459, 173] width 430 height 20
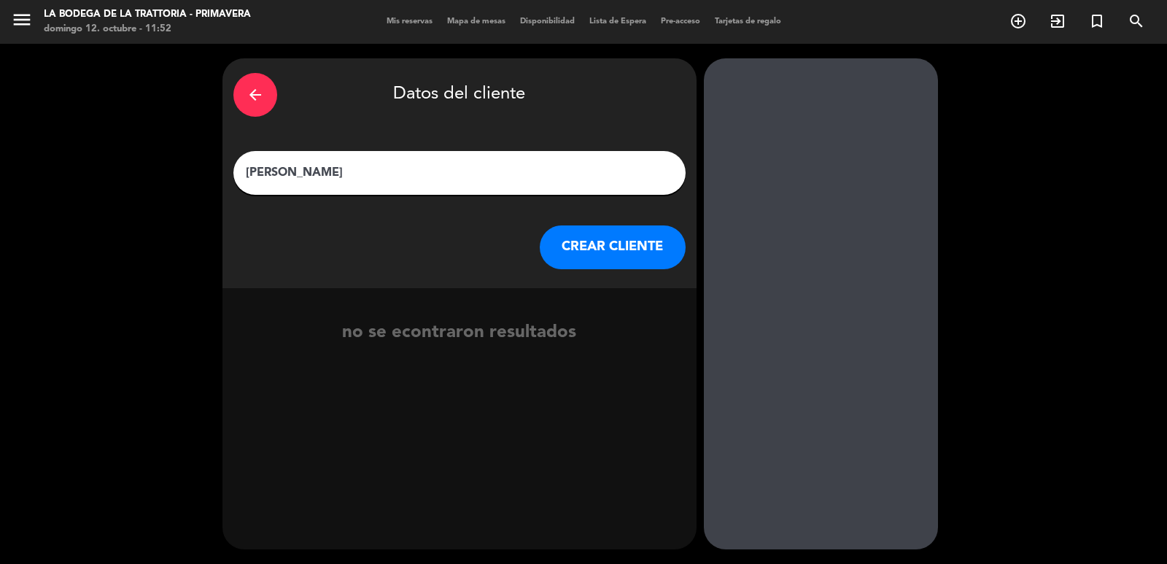
type input "[PERSON_NAME]"
click at [622, 238] on button "CREAR CLIENTE" at bounding box center [613, 247] width 146 height 44
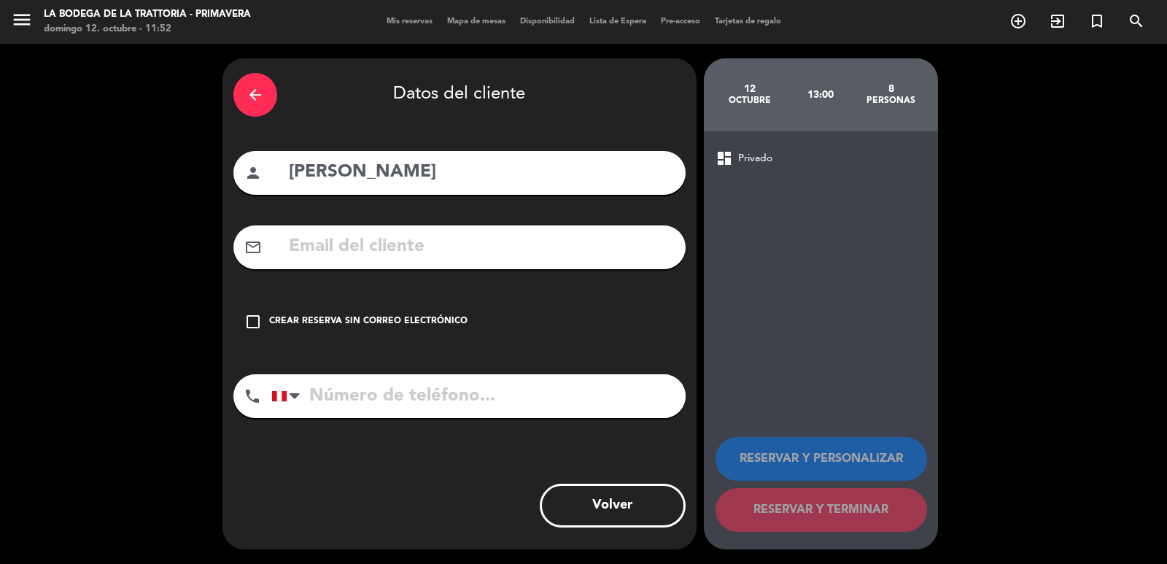
click at [251, 313] on icon "check_box_outline_blank" at bounding box center [252, 321] width 17 height 17
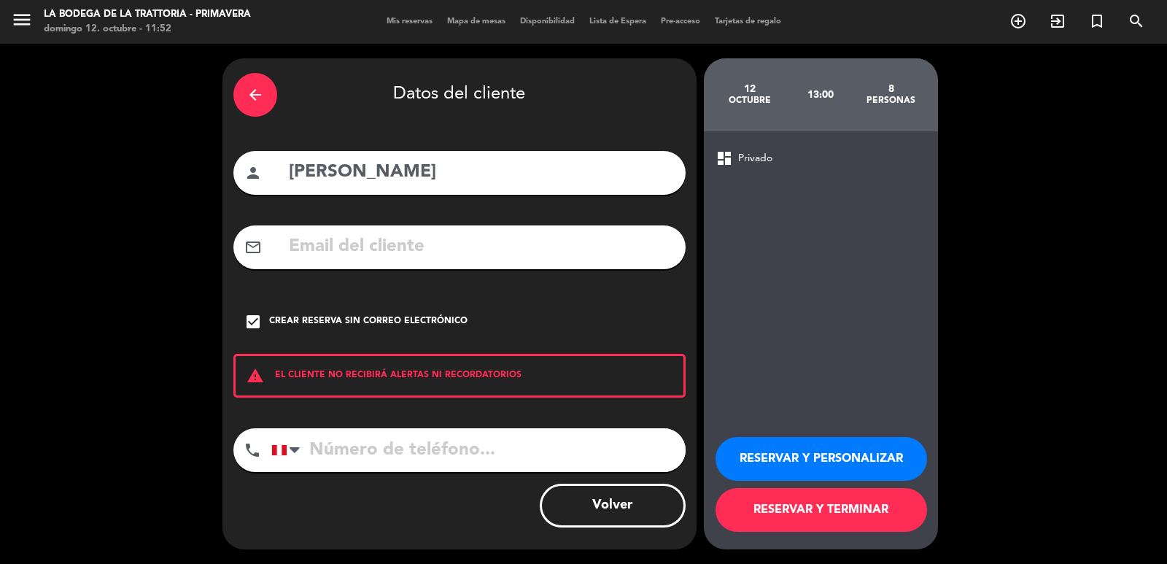
click at [423, 449] on input "tel" at bounding box center [478, 450] width 414 height 44
type input "932567125"
click at [791, 511] on button "RESERVAR Y TERMINAR" at bounding box center [820, 510] width 211 height 44
